Goal: Navigation & Orientation: Go to known website

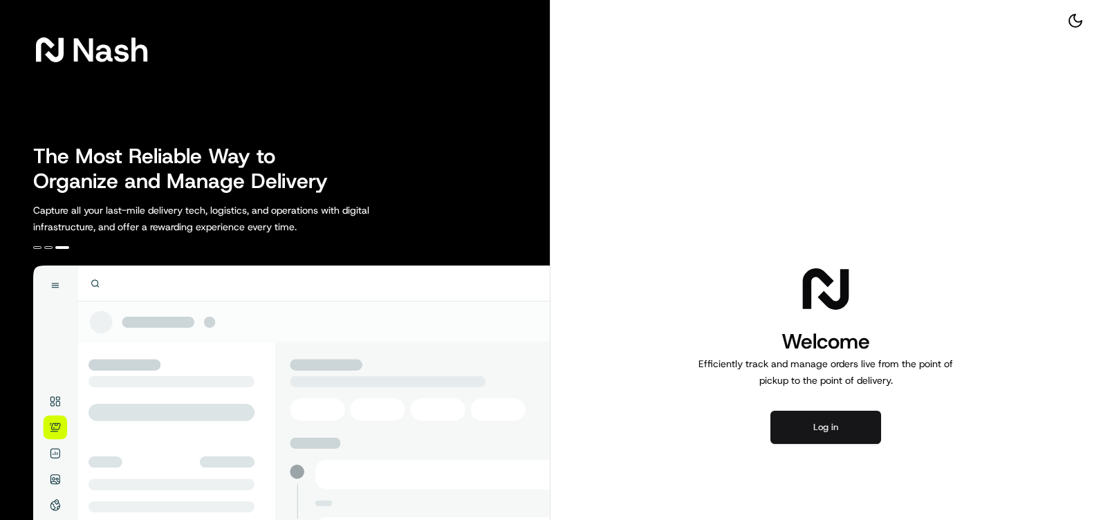
click at [833, 426] on button "Log in" at bounding box center [825, 427] width 111 height 33
